Goal: Transaction & Acquisition: Purchase product/service

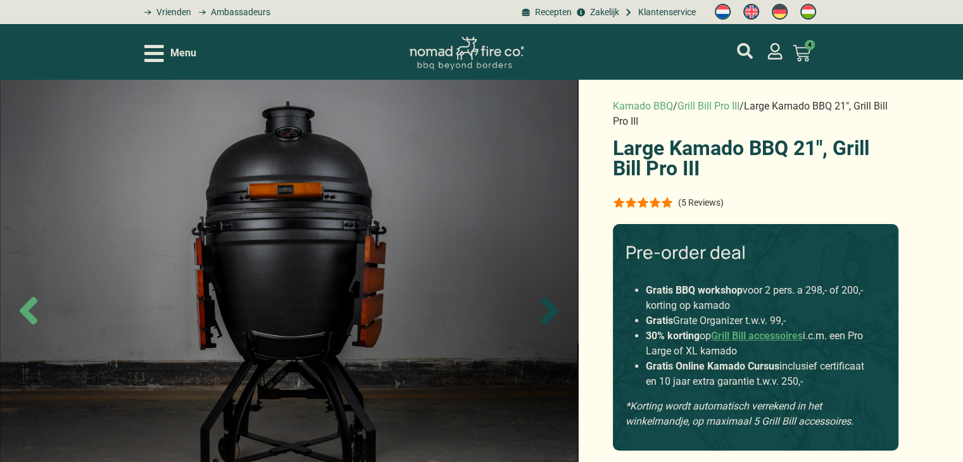
click at [546, 310] on icon "Next slide" at bounding box center [549, 311] width 44 height 44
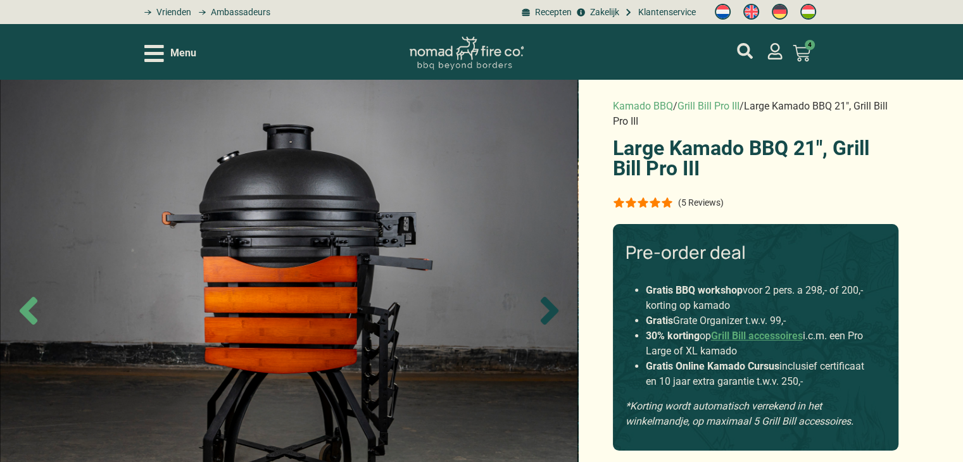
click at [547, 310] on icon "Next slide" at bounding box center [549, 311] width 44 height 44
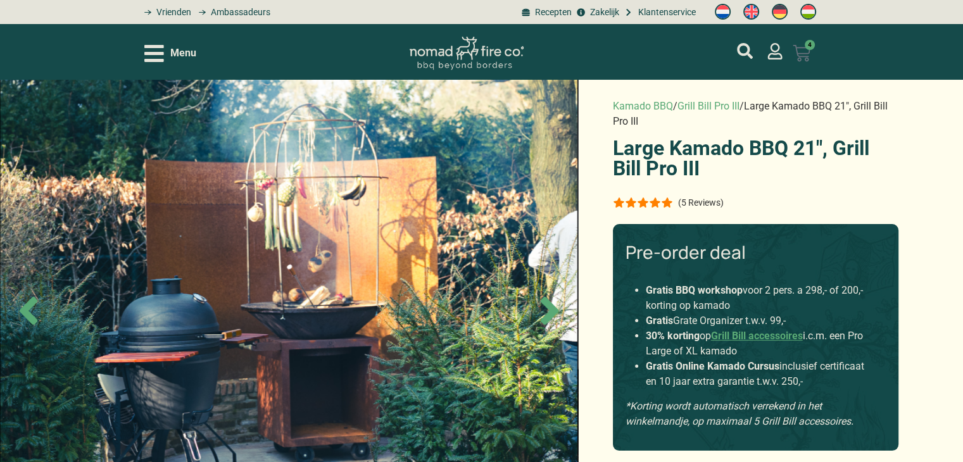
click at [793, 51] on icon at bounding box center [802, 53] width 18 height 18
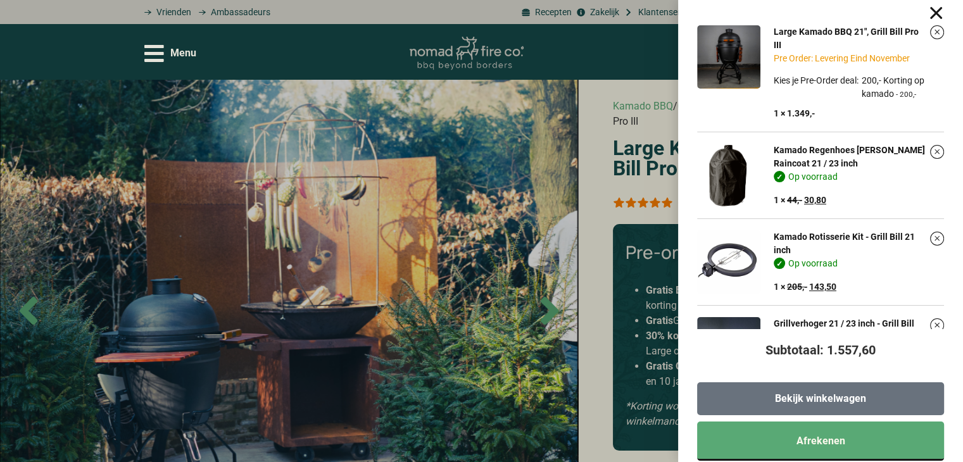
click at [840, 406] on link "Bekijk winkelwagen" at bounding box center [820, 398] width 247 height 33
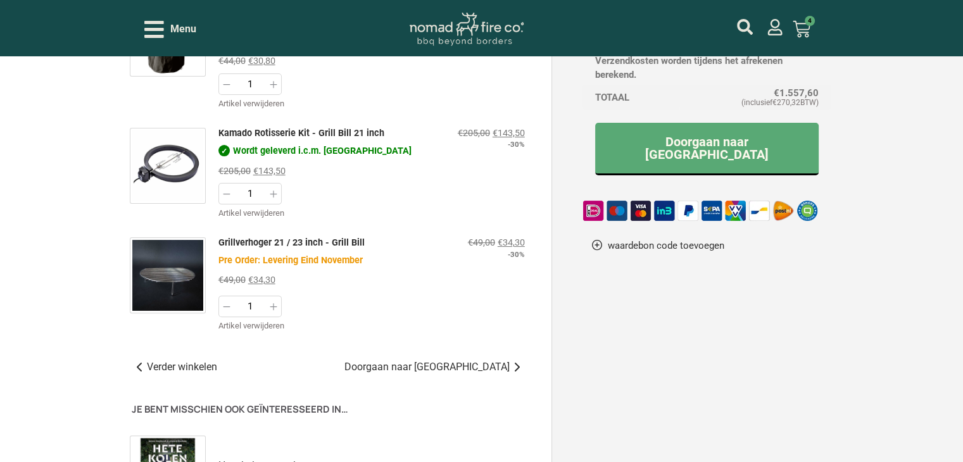
scroll to position [317, 0]
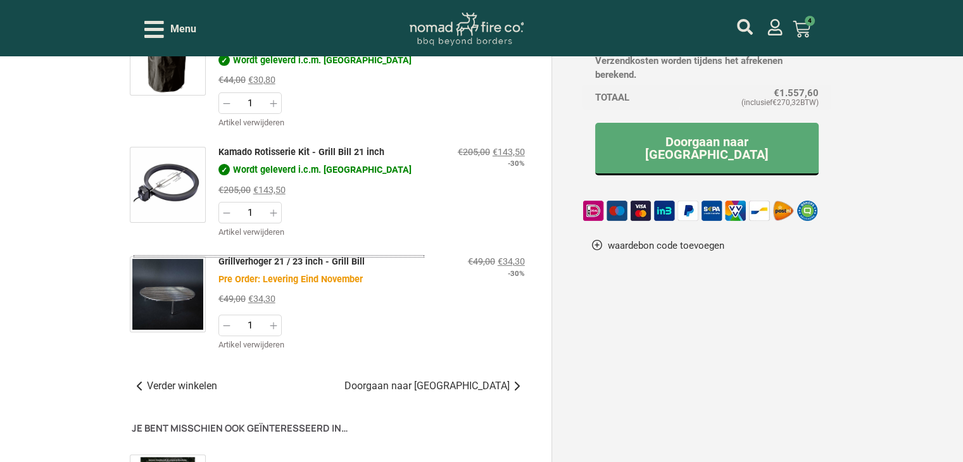
click at [165, 294] on img "Winkelwagenartikelen" at bounding box center [168, 294] width 76 height 76
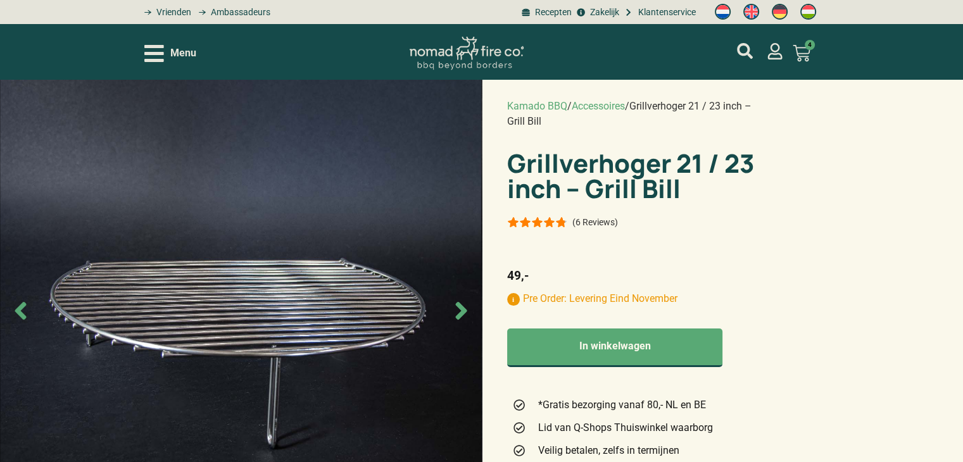
click at [458, 314] on icon "Next slide" at bounding box center [460, 310] width 11 height 18
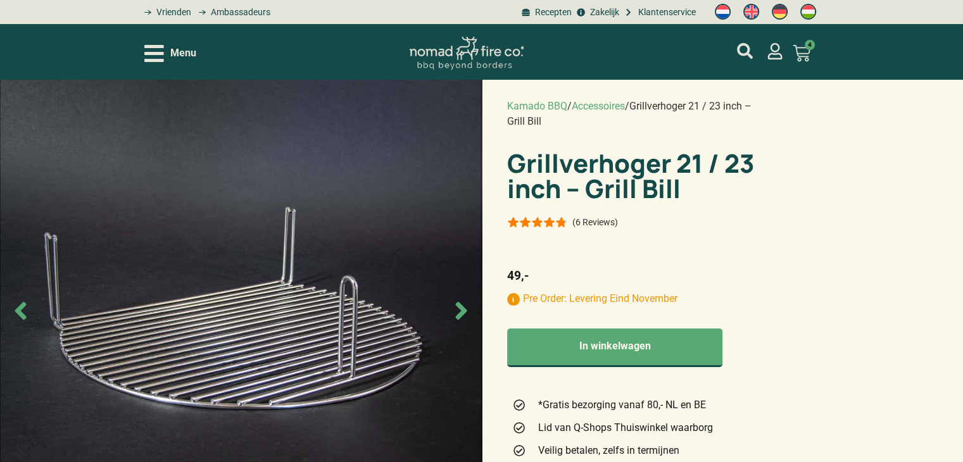
click at [458, 315] on icon "Next slide" at bounding box center [460, 310] width 11 height 18
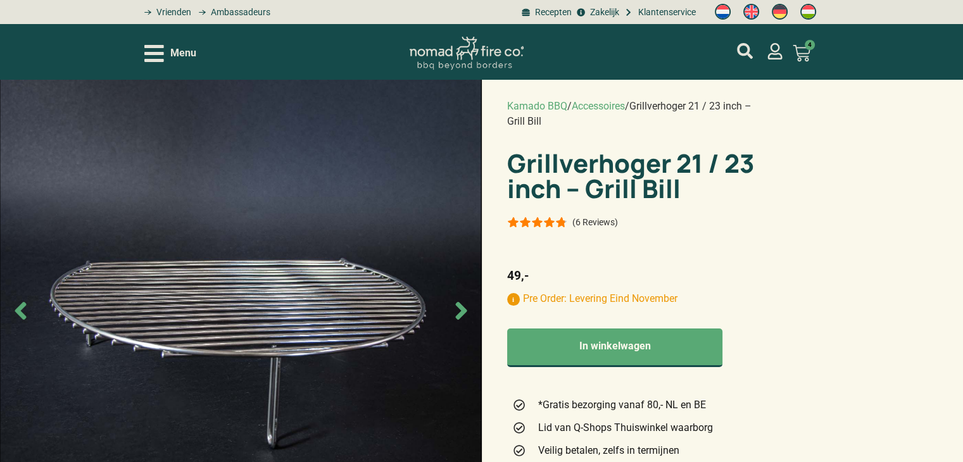
click at [458, 315] on icon "Next slide" at bounding box center [460, 310] width 11 height 18
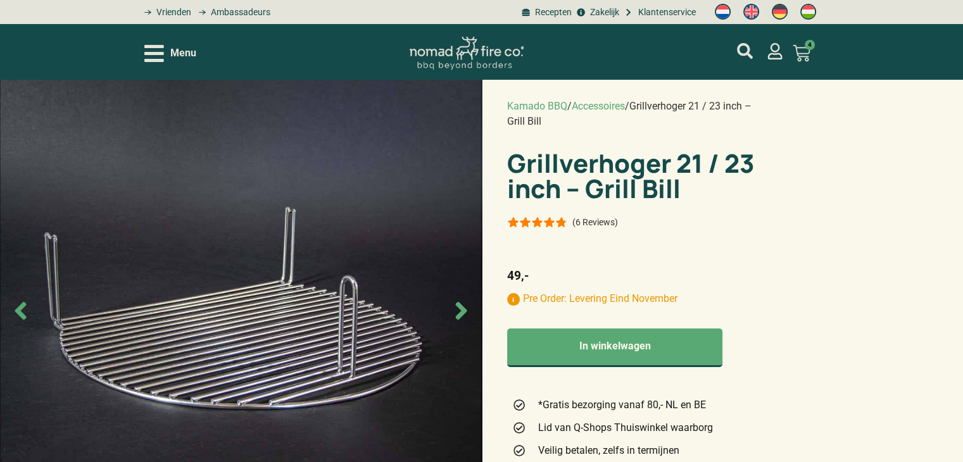
click at [463, 313] on icon "Next slide" at bounding box center [460, 310] width 11 height 18
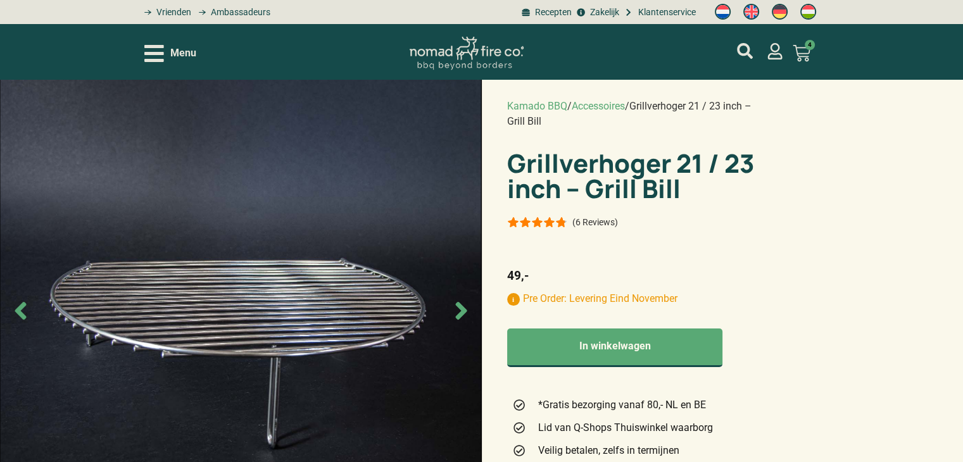
click at [461, 308] on icon "Next slide" at bounding box center [460, 310] width 11 height 18
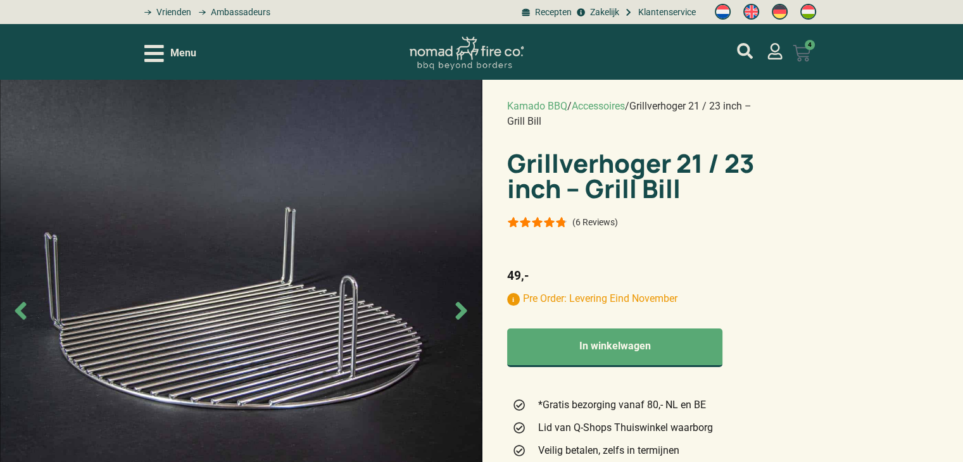
click at [810, 54] on link "€ 1.557,60 4 Winkelwagen" at bounding box center [801, 53] width 48 height 33
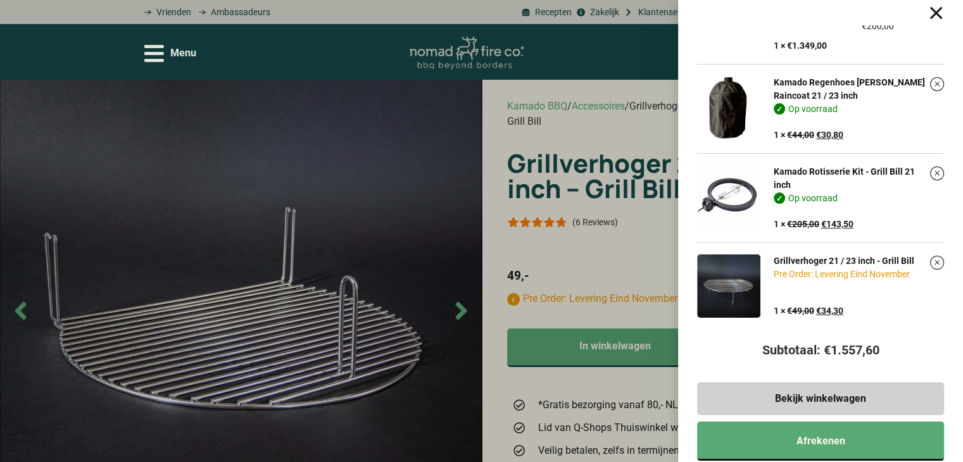
scroll to position [84, 0]
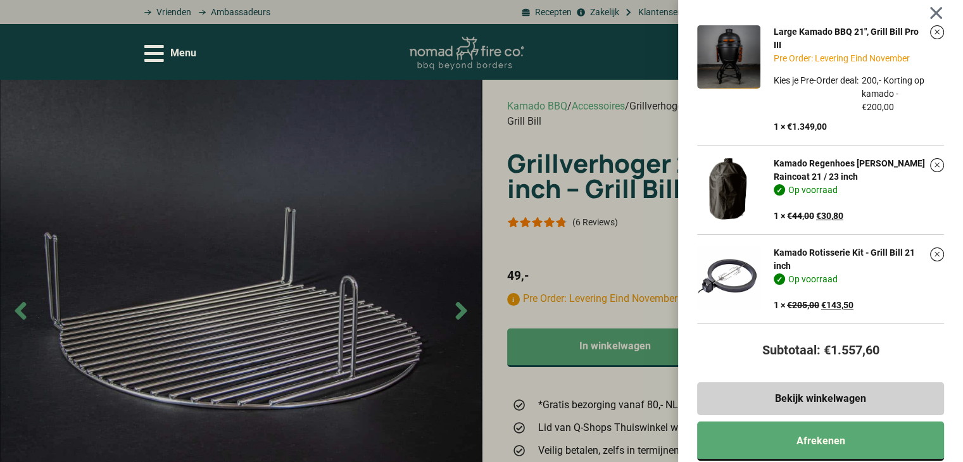
click at [944, 13] on div at bounding box center [936, 13] width 16 height 0
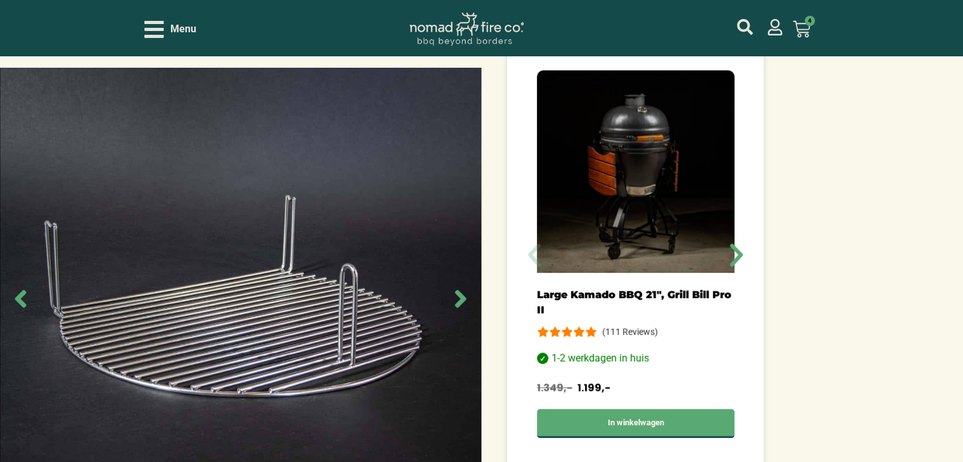
scroll to position [570, 0]
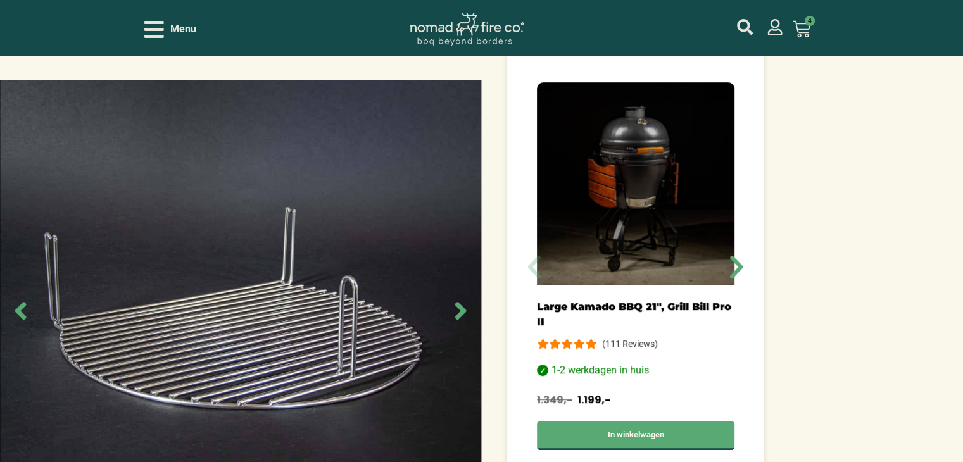
click at [467, 296] on icon "Next slide" at bounding box center [460, 310] width 28 height 28
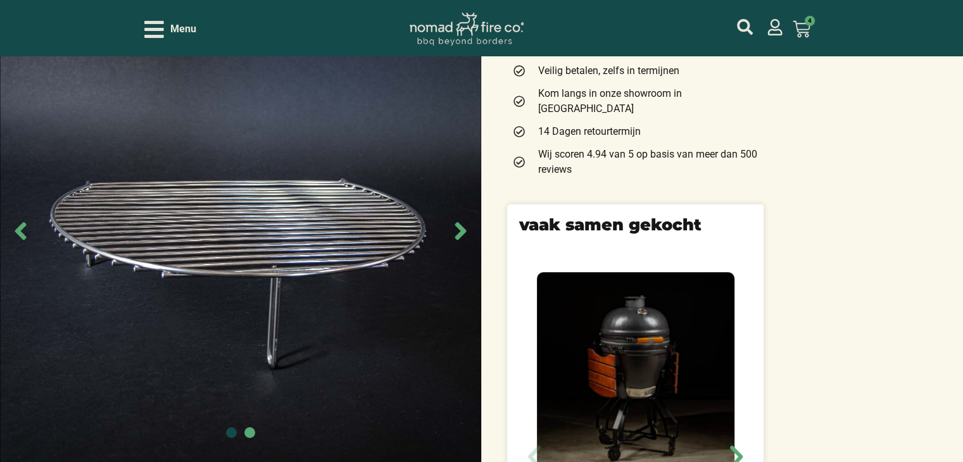
scroll to position [253, 0]
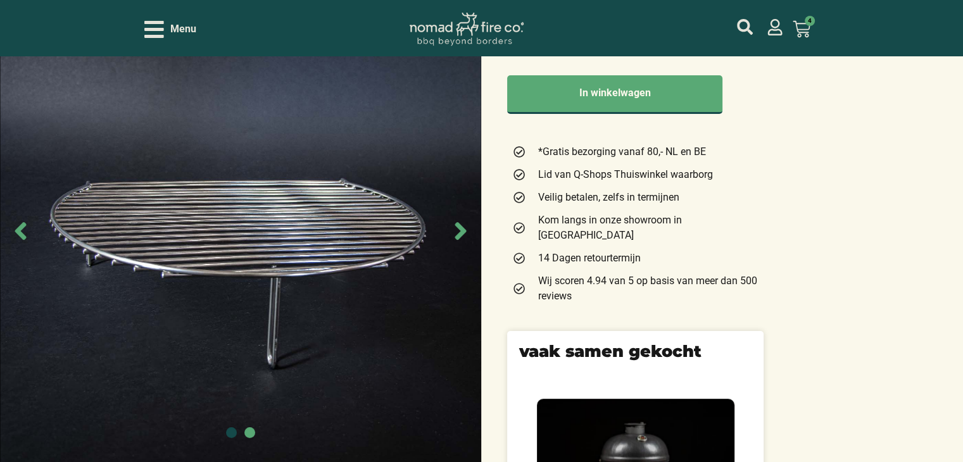
click at [458, 235] on icon "Next slide" at bounding box center [460, 231] width 11 height 18
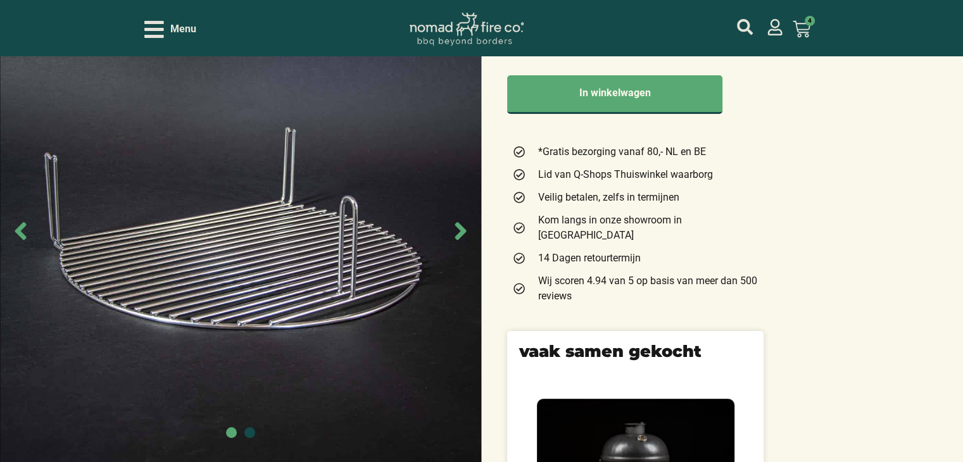
click at [458, 236] on icon "Next slide" at bounding box center [460, 231] width 11 height 18
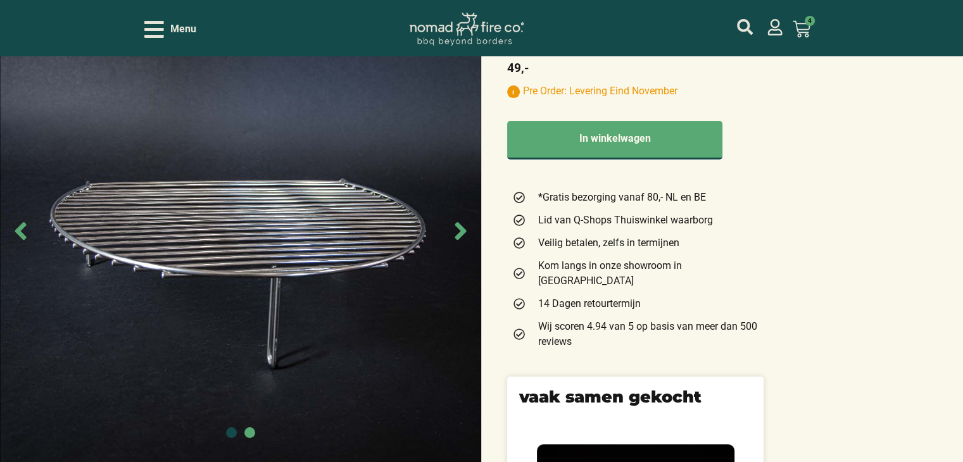
scroll to position [0, 0]
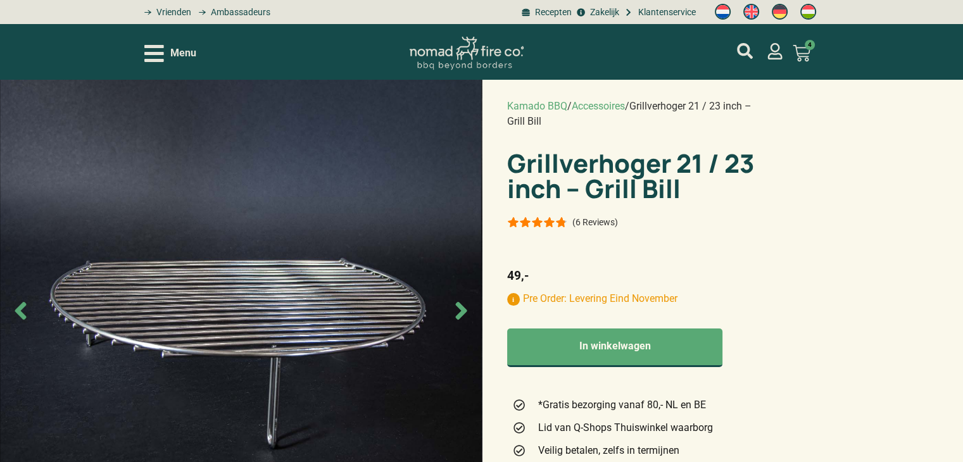
click at [451, 305] on icon "Next slide" at bounding box center [461, 310] width 28 height 28
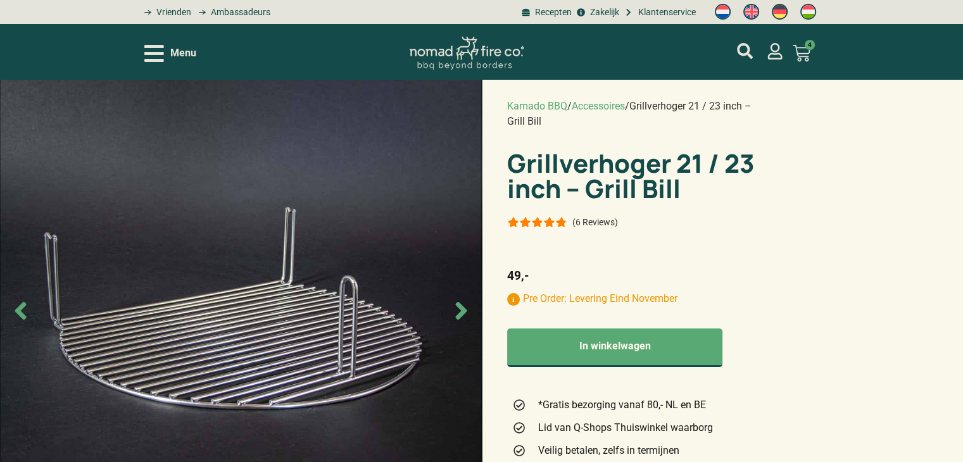
click at [453, 306] on icon "Next slide" at bounding box center [461, 310] width 28 height 28
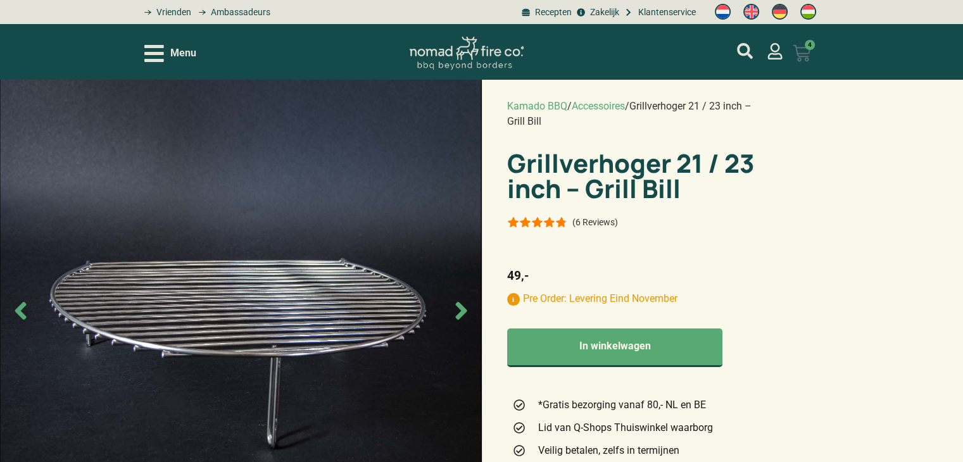
click at [808, 56] on icon at bounding box center [801, 53] width 17 height 16
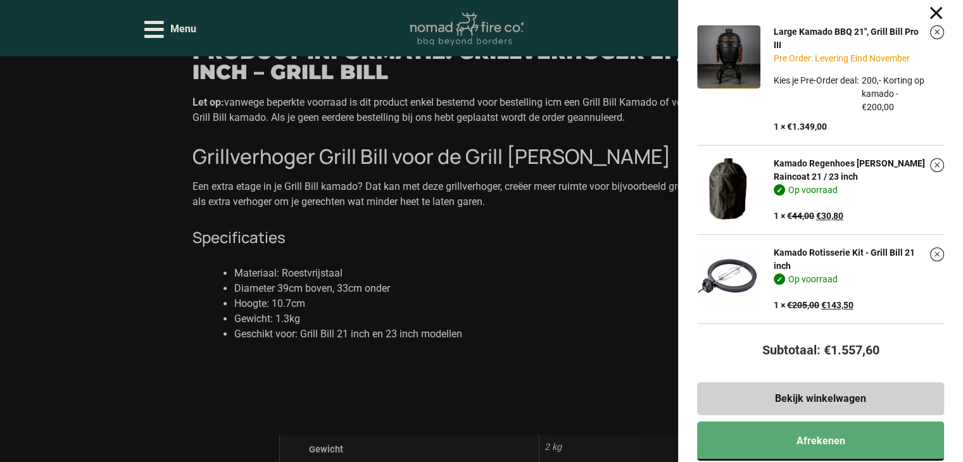
scroll to position [1076, 0]
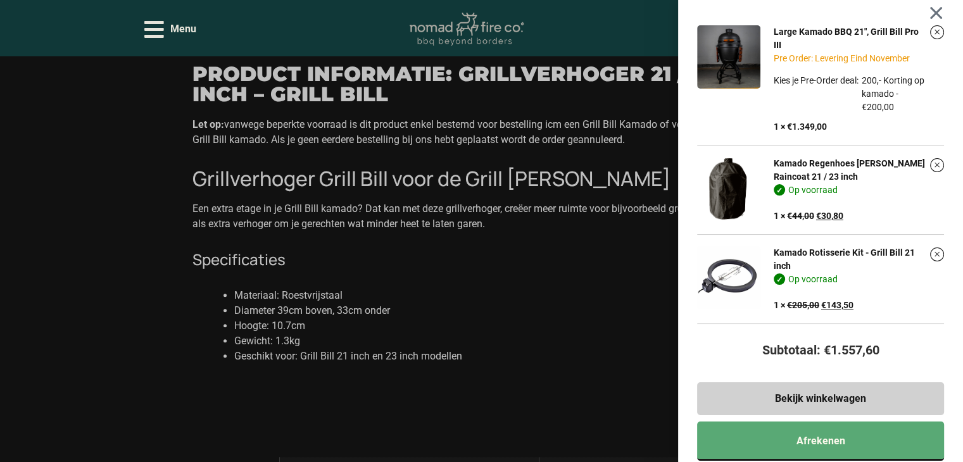
click at [944, 13] on div at bounding box center [936, 13] width 16 height 0
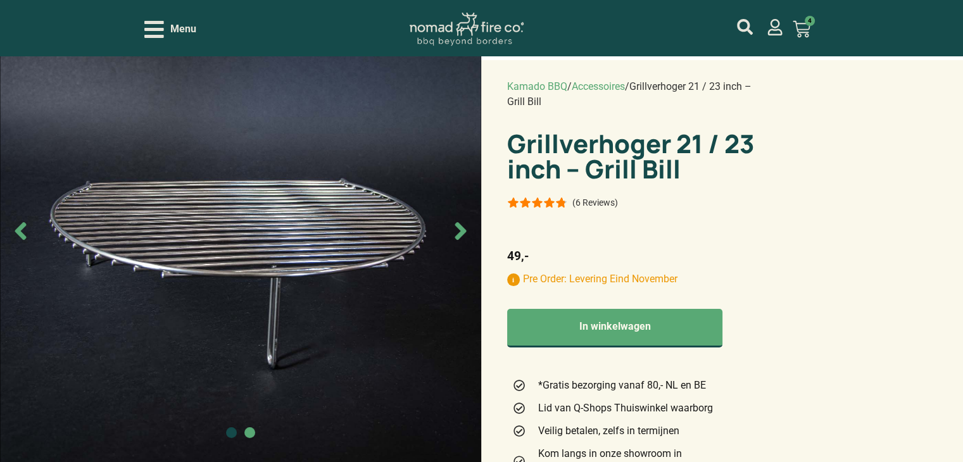
scroll to position [0, 0]
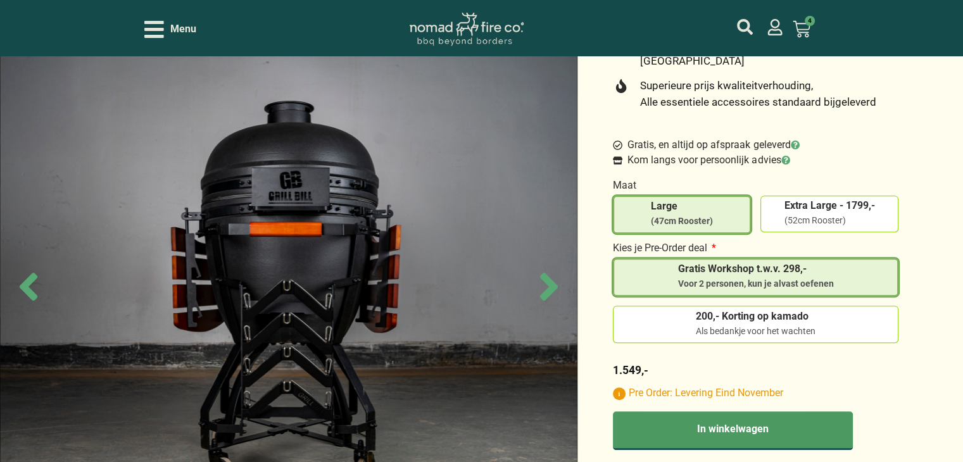
scroll to position [443, 0]
